Goal: Task Accomplishment & Management: Use online tool/utility

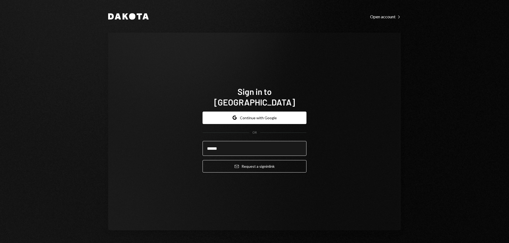
type input "**********"
click at [203, 160] on button "Email Request a sign in link" at bounding box center [255, 166] width 104 height 12
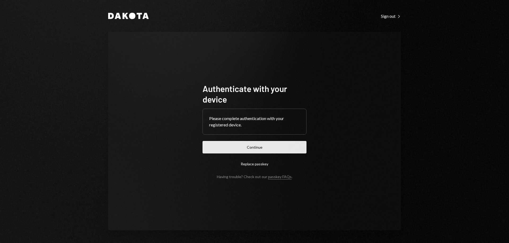
click at [252, 147] on button "Continue" at bounding box center [255, 147] width 104 height 12
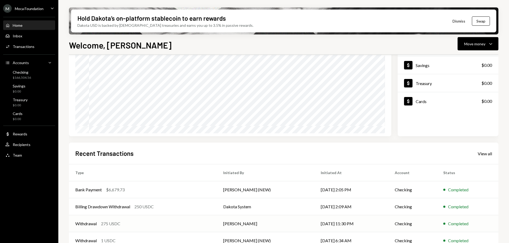
scroll to position [77, 0]
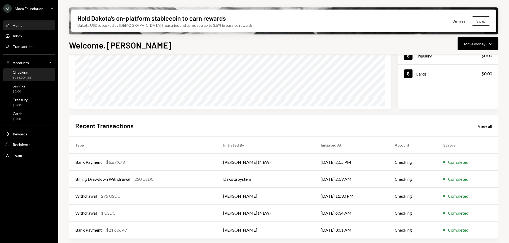
click at [23, 70] on div "Checking" at bounding box center [22, 72] width 18 height 5
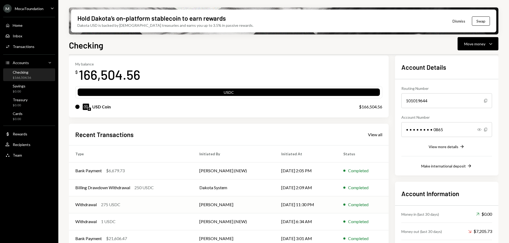
scroll to position [45, 0]
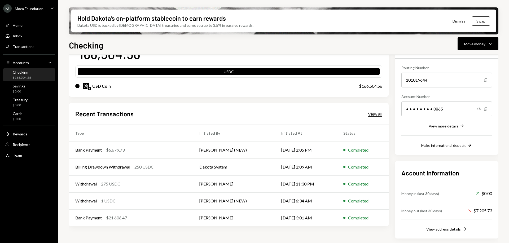
click at [373, 115] on div "View all" at bounding box center [375, 113] width 14 height 5
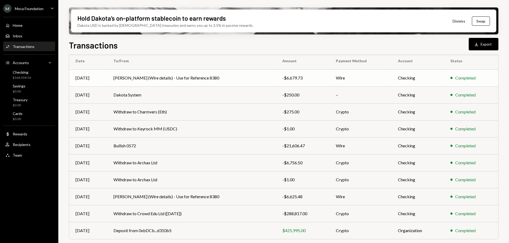
scroll to position [59, 0]
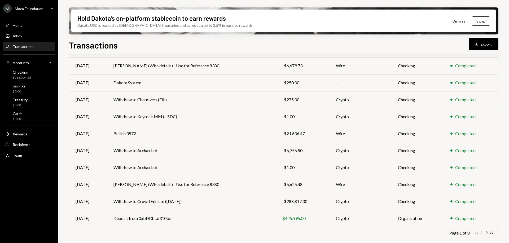
click at [487, 232] on icon "Chevron Right" at bounding box center [487, 233] width 5 height 5
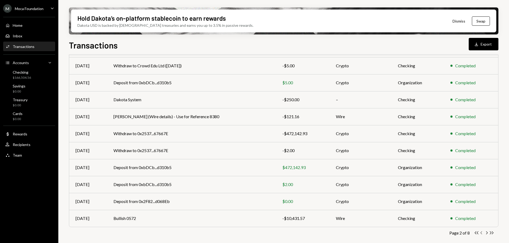
click at [482, 233] on icon "button" at bounding box center [482, 233] width 2 height 3
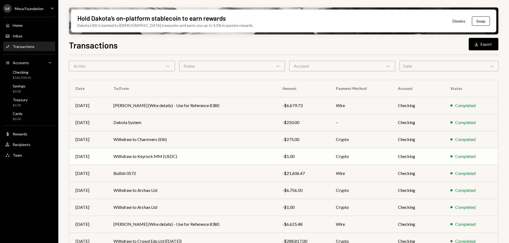
scroll to position [0, 0]
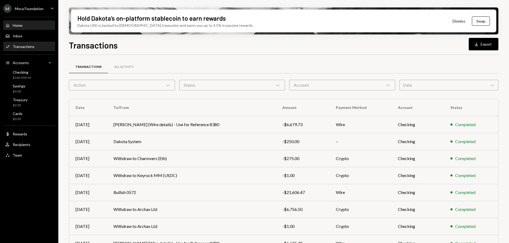
click at [36, 23] on div "Home Home" at bounding box center [29, 25] width 48 height 5
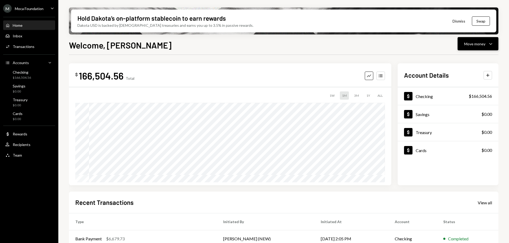
click at [494, 42] on icon "Caret Down" at bounding box center [491, 44] width 6 height 6
click at [475, 84] on div "Deposit" at bounding box center [474, 84] width 39 height 6
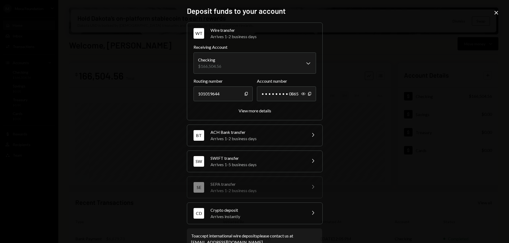
scroll to position [15, 0]
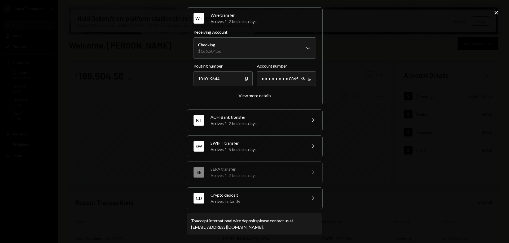
click at [223, 199] on div "Arrives instantly" at bounding box center [257, 201] width 93 height 6
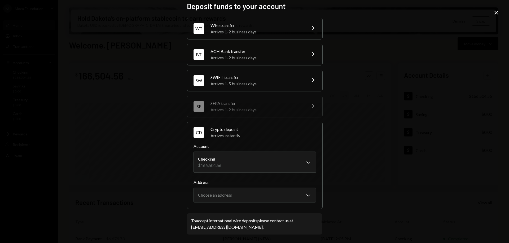
scroll to position [5, 0]
click at [252, 161] on body "M Moca Foundation Caret Down Home Home Inbox Inbox Activities Transactions Acco…" at bounding box center [254, 121] width 509 height 243
click at [273, 139] on div "Arrives instantly" at bounding box center [264, 136] width 106 height 6
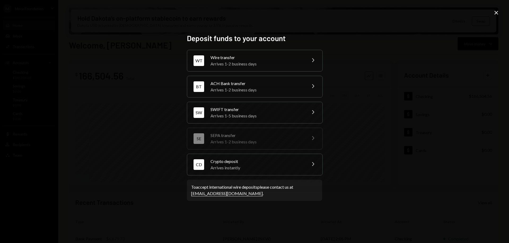
scroll to position [0, 0]
click at [254, 161] on div "Crypto deposit" at bounding box center [257, 161] width 93 height 6
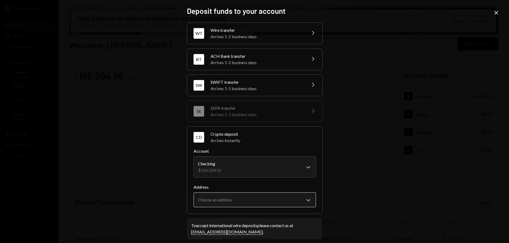
click at [214, 204] on body "M Moca Foundation Caret Down Home Home Inbox Inbox Activities Transactions Acco…" at bounding box center [254, 121] width 509 height 243
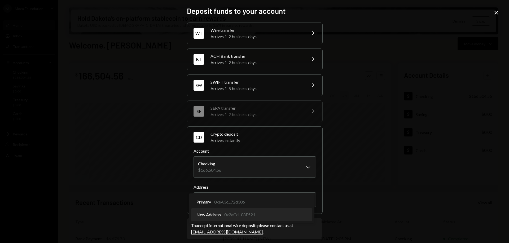
select select "**********"
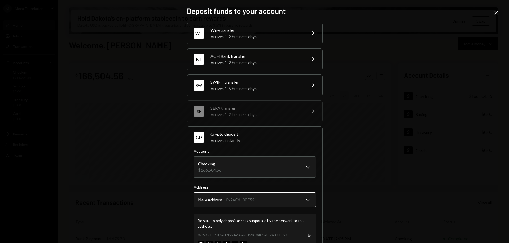
scroll to position [49, 0]
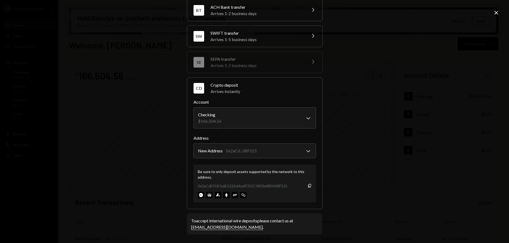
click at [306, 186] on div "0x2aCdE9187a6E122A6Aa6F352C0403e8B9608F521 Copy" at bounding box center [255, 186] width 114 height 6
click at [308, 186] on icon "button" at bounding box center [309, 185] width 3 height 3
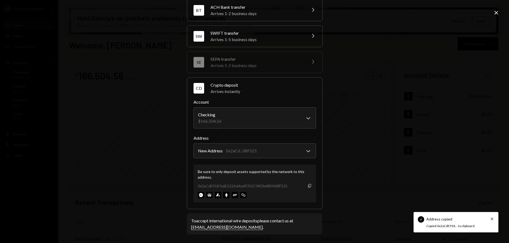
click at [308, 186] on icon "button" at bounding box center [309, 185] width 3 height 3
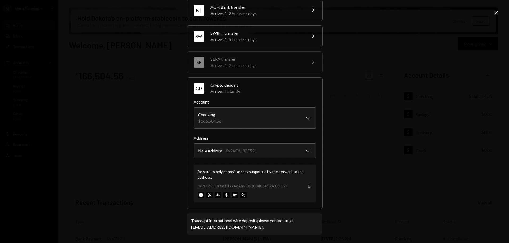
click at [309, 185] on icon "Copy" at bounding box center [310, 186] width 4 height 4
click at [309, 186] on icon "Copy" at bounding box center [310, 186] width 4 height 4
click at [308, 186] on icon "button" at bounding box center [309, 185] width 3 height 3
